Goal: Information Seeking & Learning: Learn about a topic

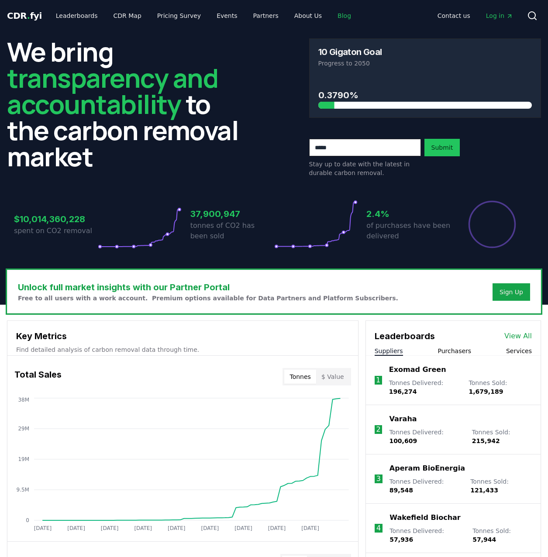
click at [330, 17] on link "Blog" at bounding box center [343, 16] width 27 height 16
click at [330, 15] on link "Blog" at bounding box center [343, 16] width 27 height 16
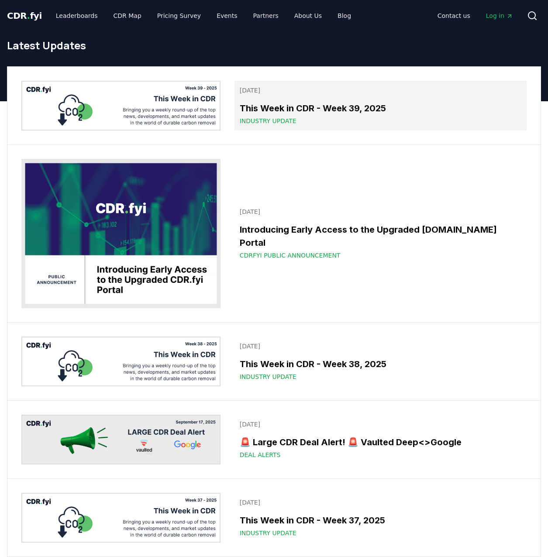
click at [336, 116] on div "This Week in CDR - Week 39, 2025 Industry Update" at bounding box center [380, 114] width 281 height 24
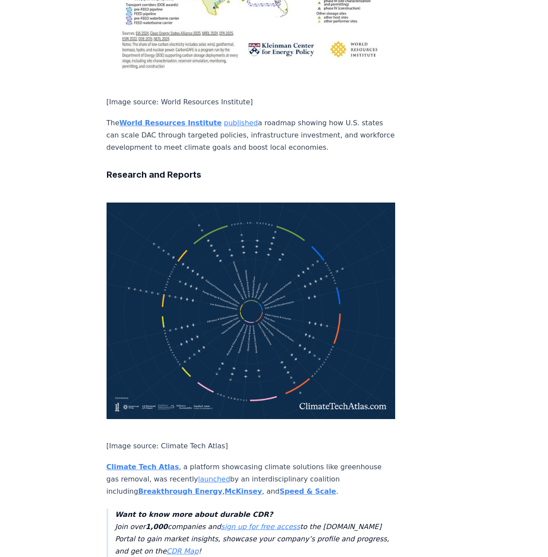
scroll to position [2261, 0]
